Goal: Information Seeking & Learning: Learn about a topic

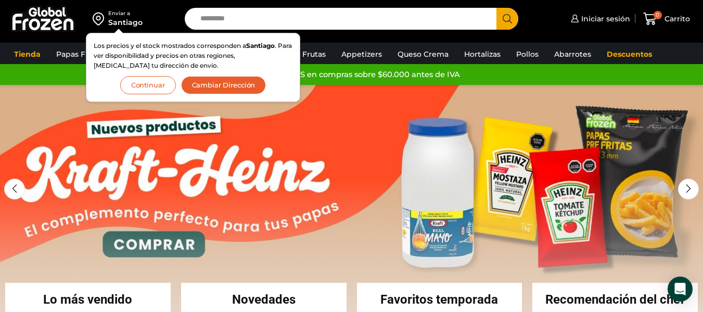
click at [159, 84] on button "Continuar" at bounding box center [148, 85] width 56 height 18
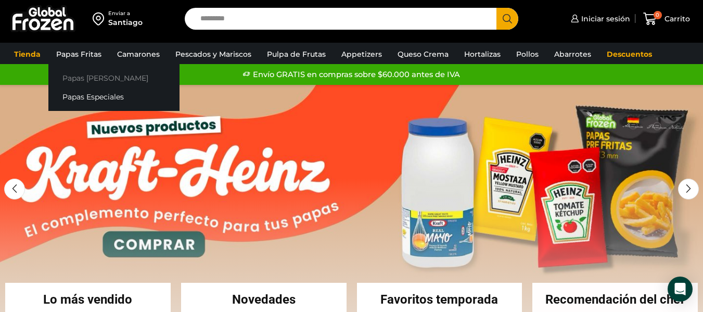
click at [94, 72] on link "Papas [PERSON_NAME]" at bounding box center [113, 77] width 131 height 19
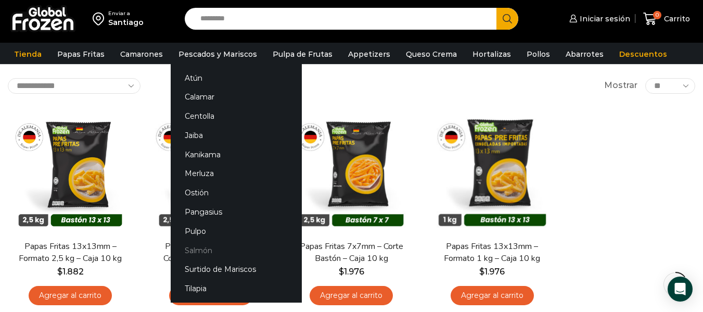
click at [198, 243] on link "Salmón" at bounding box center [236, 250] width 131 height 19
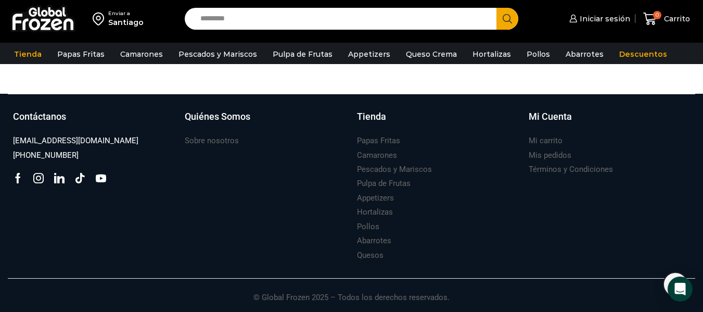
scroll to position [588, 0]
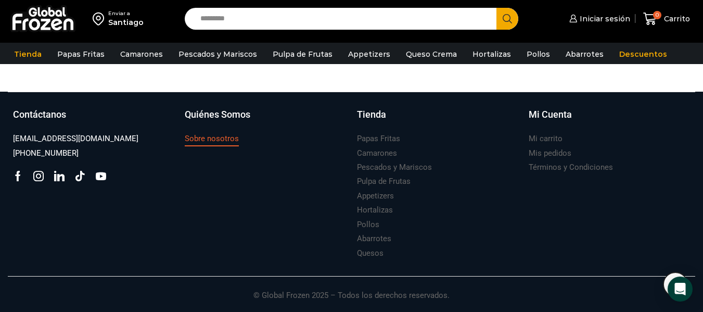
click at [194, 139] on h3 "Sobre nosotros" at bounding box center [212, 138] width 54 height 11
